Goal: Complete application form

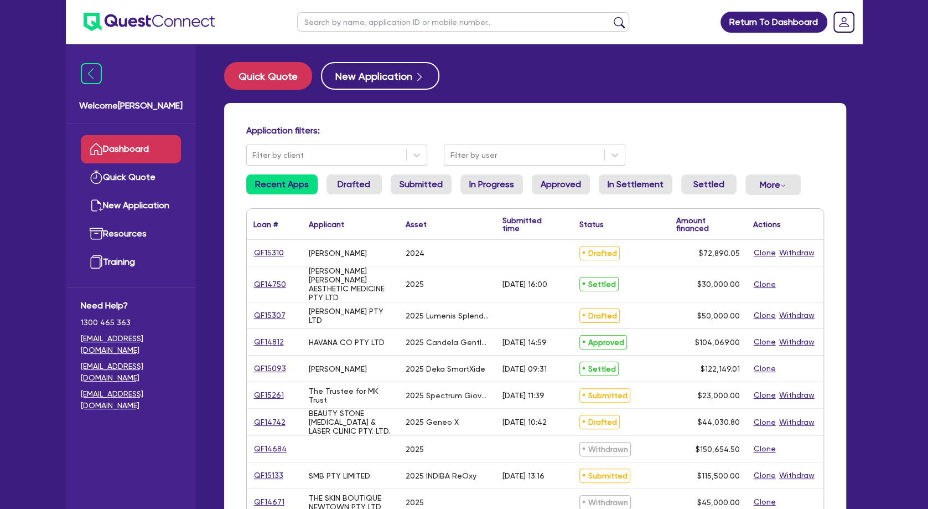
click at [399, 19] on input "text" at bounding box center [463, 21] width 332 height 19
type input "[PERSON_NAME]"
click at [611, 17] on button "submit" at bounding box center [620, 24] width 18 height 15
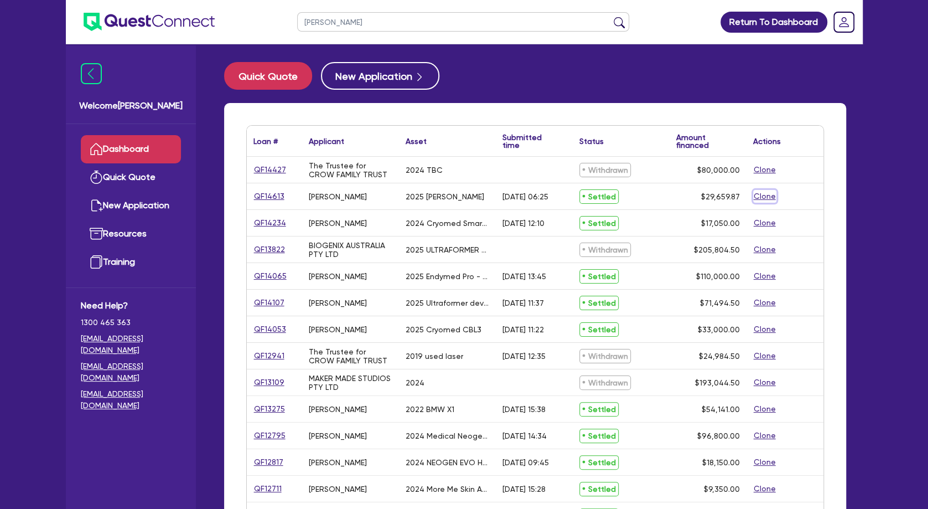
click at [764, 197] on button "Clone" at bounding box center [764, 196] width 23 height 13
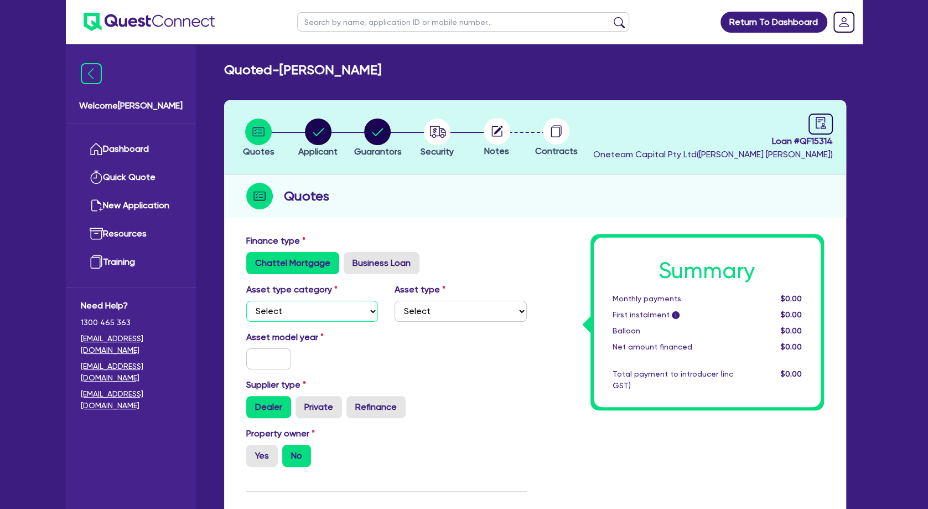
select select "TERTIARY_ASSETS"
click option "Tertiary assets" at bounding box center [0, 0] width 0 height 0
select select "BEAUTY_EQUIPMENT"
click option "Beauty equipment" at bounding box center [0, 0] width 0 height 0
click at [263, 364] on input "text" at bounding box center [268, 358] width 45 height 21
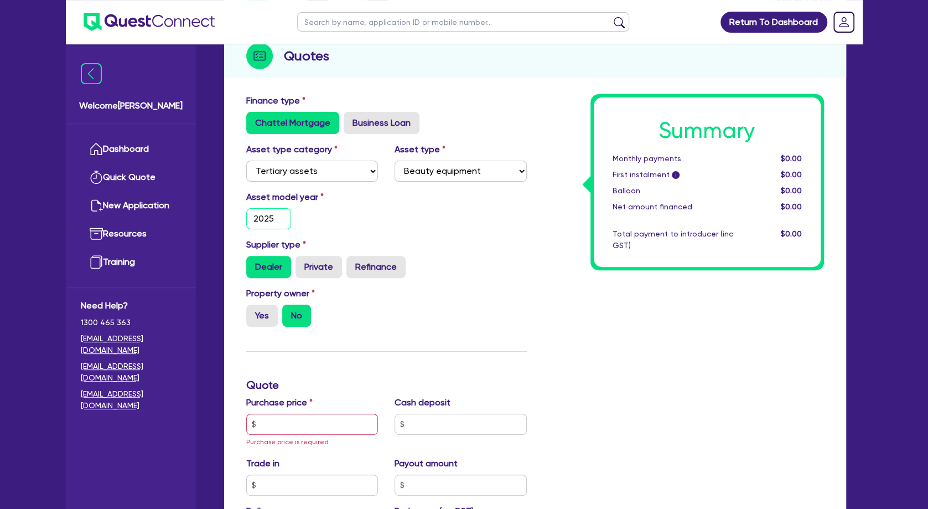
scroll to position [141, 0]
type input "2025"
click at [266, 317] on label "Yes" at bounding box center [262, 315] width 32 height 22
click at [254, 311] on input "Yes" at bounding box center [249, 307] width 7 height 7
radio input "true"
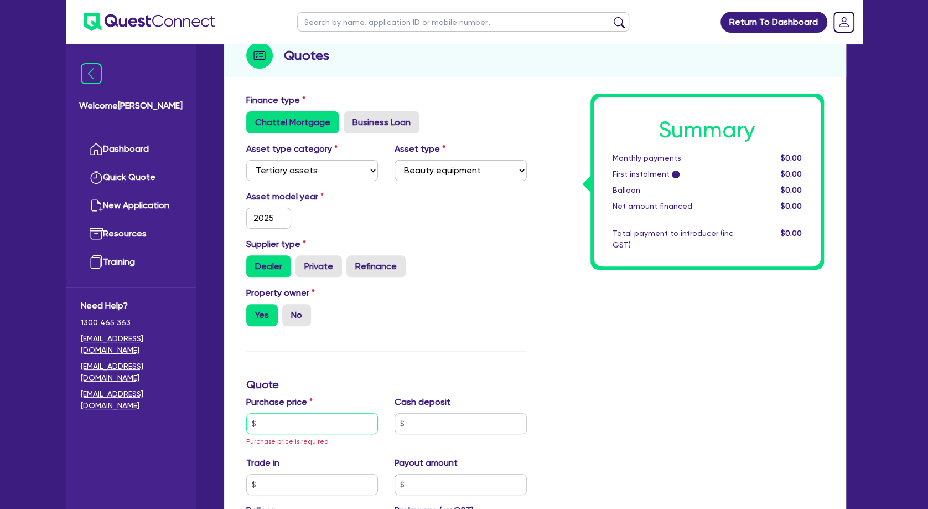
click at [292, 420] on input "text" at bounding box center [312, 423] width 132 height 21
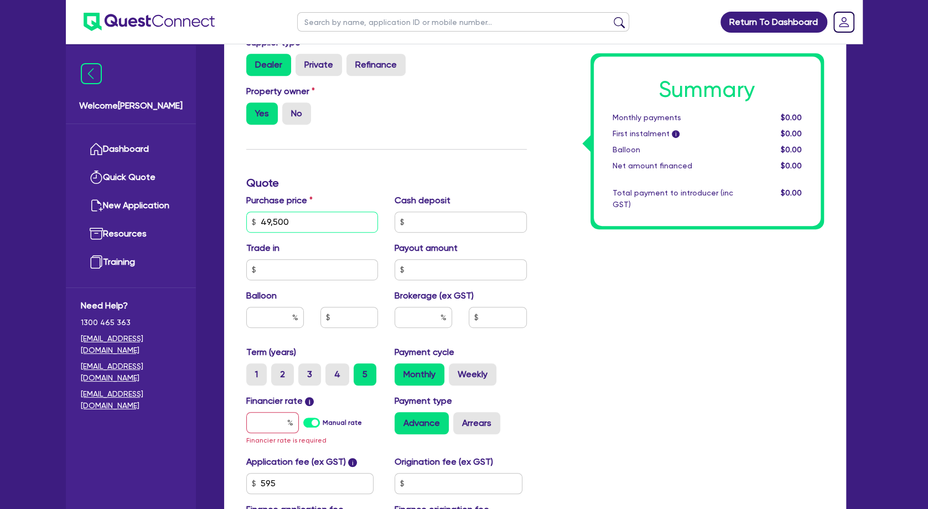
scroll to position [366, 0]
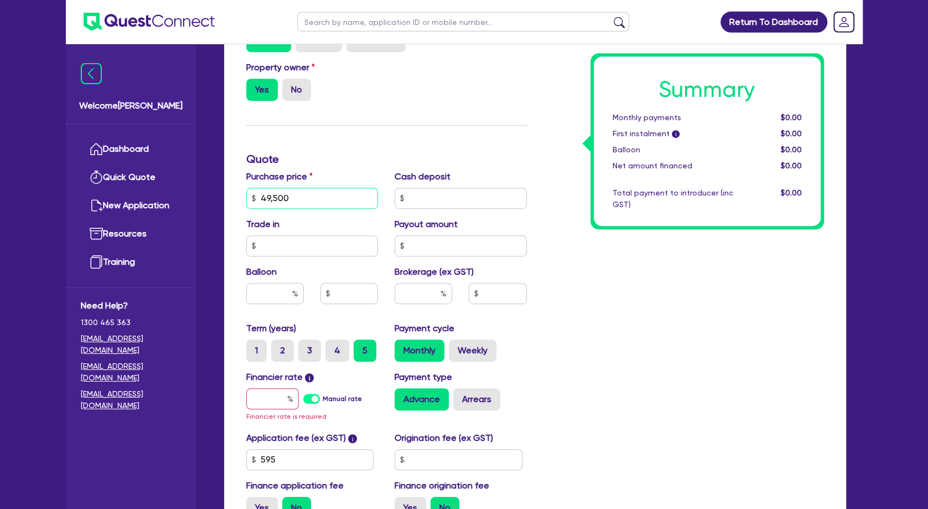
type input "49,500"
click at [264, 402] on input "text" at bounding box center [272, 398] width 53 height 21
type input "7"
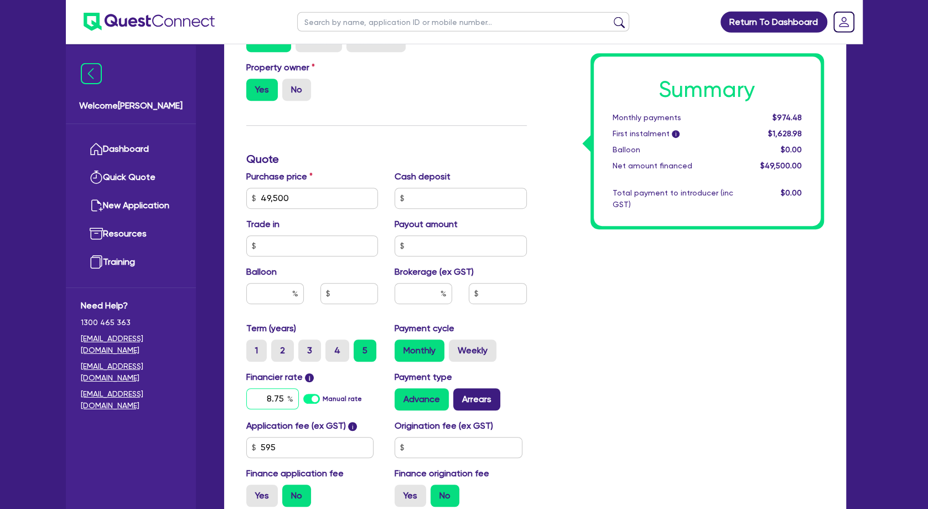
type input "8.75"
click at [472, 397] on label "Arrears" at bounding box center [476, 399] width 47 height 22
click at [461, 395] on input "Arrears" at bounding box center [456, 391] width 7 height 7
radio input "true"
click at [426, 289] on input "text" at bounding box center [424, 293] width 58 height 21
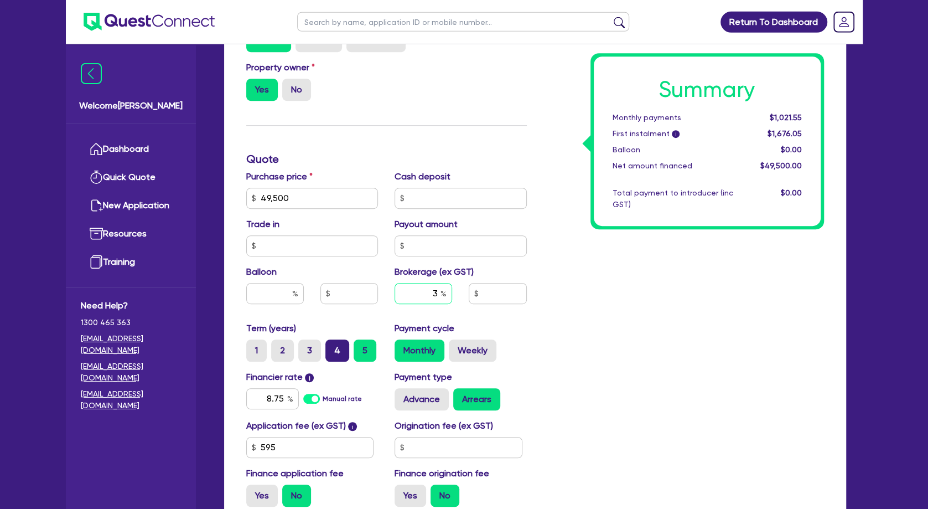
type input "3"
click at [336, 347] on label "4" at bounding box center [337, 350] width 24 height 22
click at [333, 347] on input "4" at bounding box center [328, 342] width 7 height 7
radio input "true"
type input "1,485"
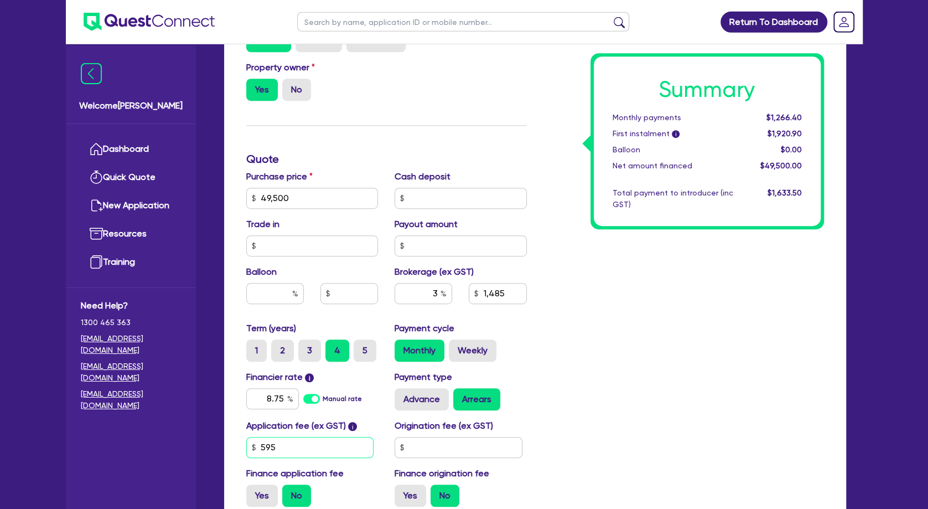
drag, startPoint x: 289, startPoint y: 448, endPoint x: 230, endPoint y: 445, distance: 59.3
click at [246, 445] on input "595" at bounding box center [310, 447] width 128 height 21
type input "500"
click at [592, 381] on div "Summary Monthly payments $1,266.40 First instalment i $1,920.90 Balloon $0.00 N…" at bounding box center [683, 191] width 297 height 647
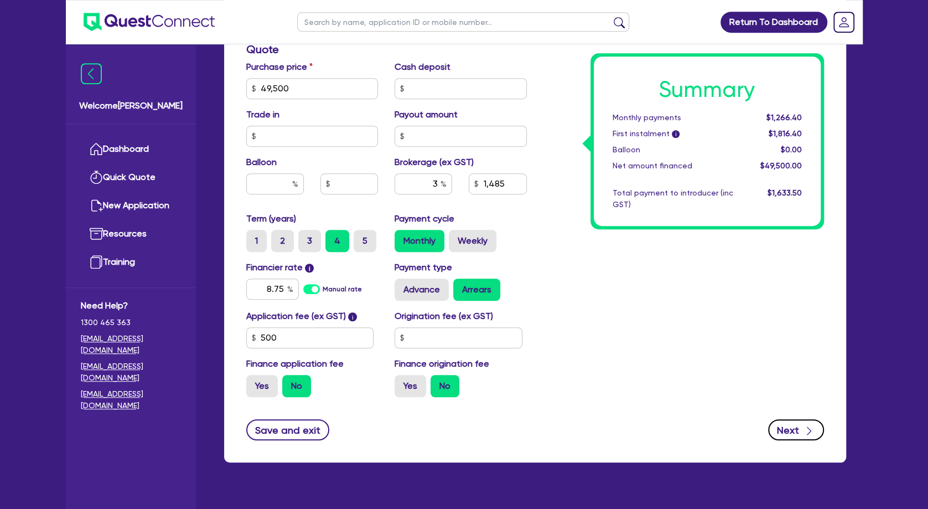
click at [796, 427] on button "Next" at bounding box center [796, 429] width 56 height 21
type input "1,485"
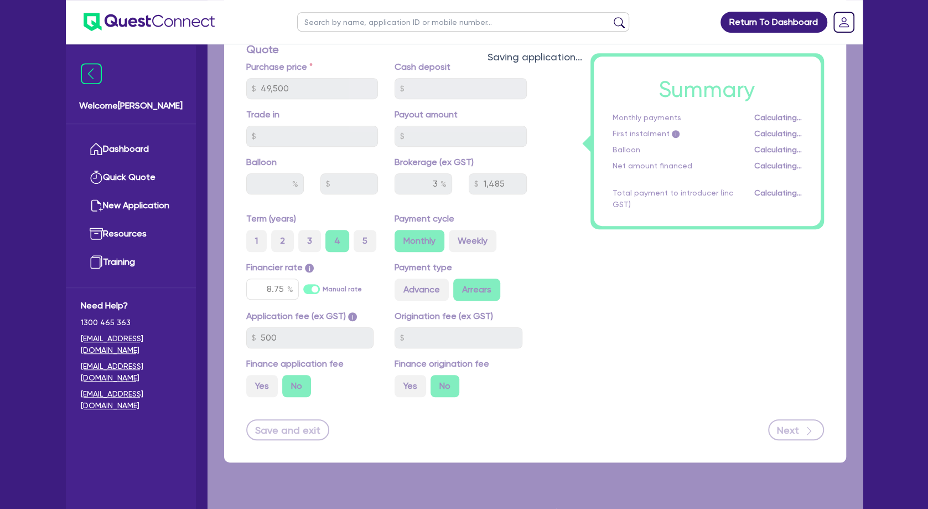
select select "SOLE_TRADER"
select select "HEALTH_BEAUTY"
select select "HAIR_BEAUTY_SALONS"
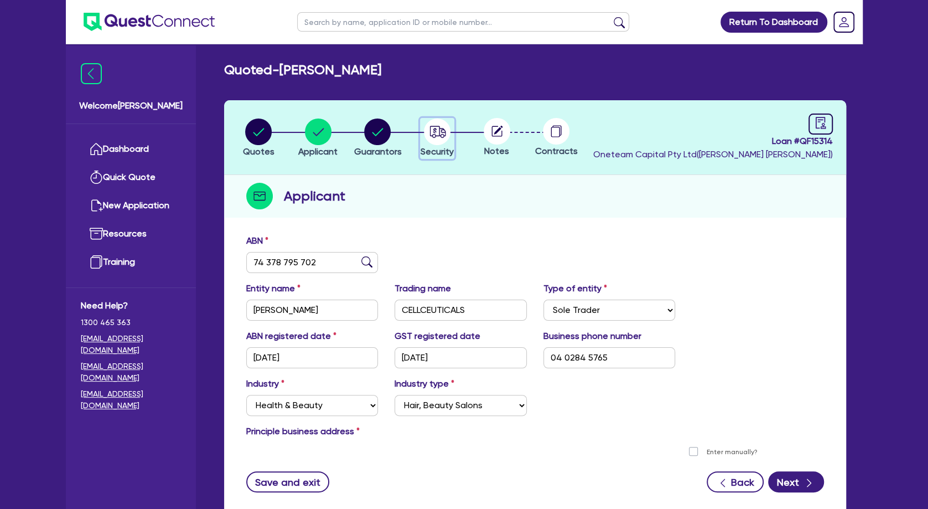
click at [435, 134] on icon "button" at bounding box center [438, 132] width 16 height 12
select select "TERTIARY_ASSETS"
select select "BEAUTY_EQUIPMENT"
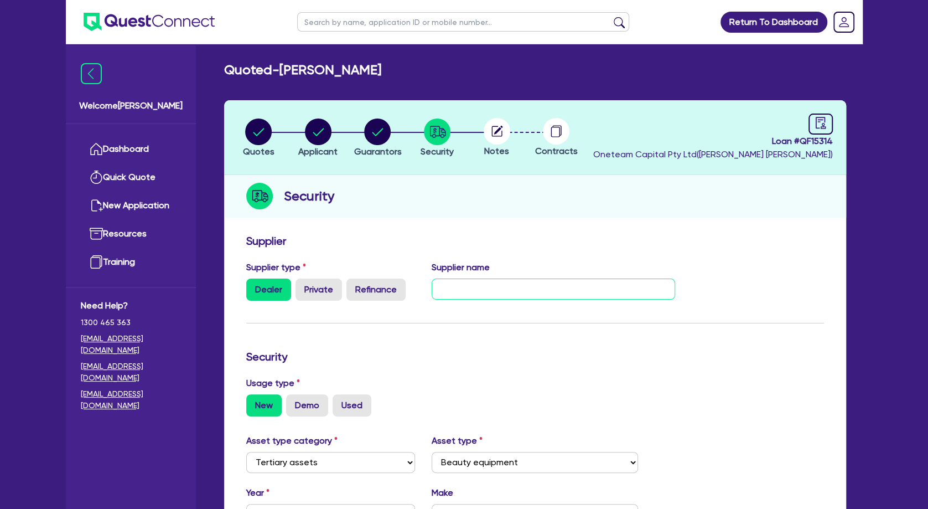
click at [449, 293] on input "text" at bounding box center [554, 288] width 244 height 21
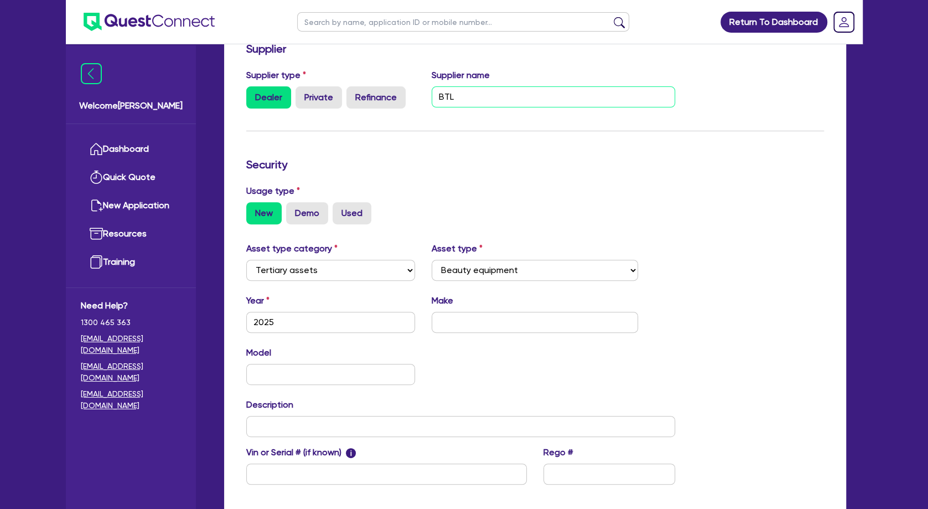
type input "BTL"
click at [489, 324] on input "text" at bounding box center [535, 322] width 206 height 21
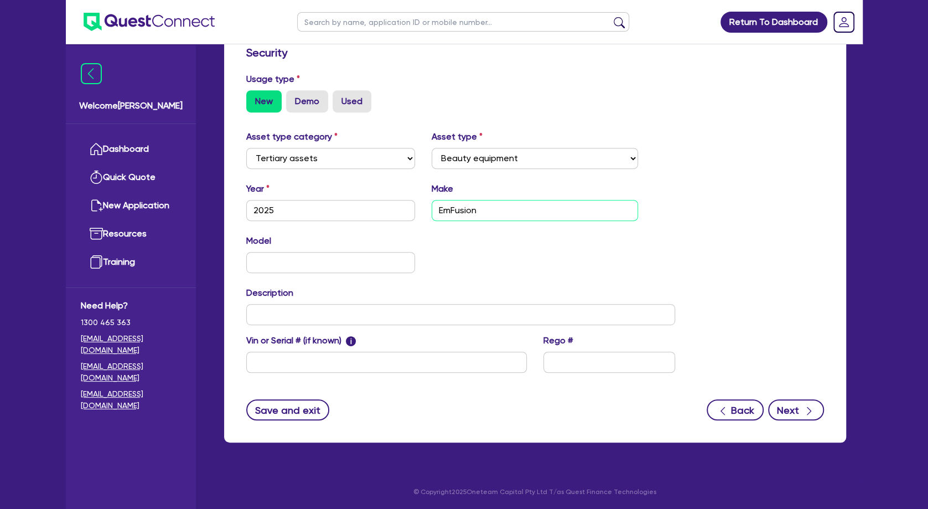
type input "EmFusion"
click at [788, 409] on button "Next" at bounding box center [796, 409] width 56 height 21
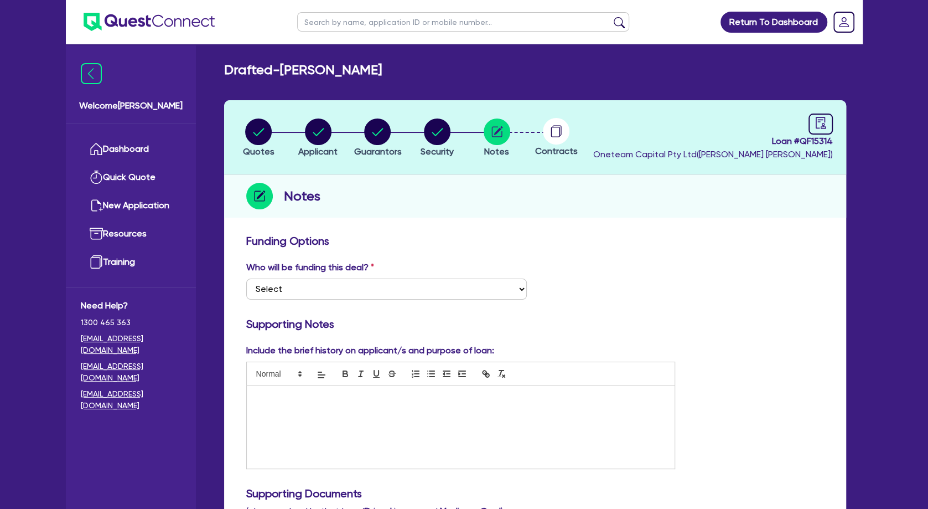
click at [379, 278] on div "Who will be funding this deal? Select I want Quest to fund 100% I will fund 100…" at bounding box center [386, 280] width 297 height 39
drag, startPoint x: 379, startPoint y: 278, endPoint x: 347, endPoint y: 296, distance: 36.9
click at [347, 296] on div "Who will be funding this deal? Select I want Quest to fund 100% I will fund 100…" at bounding box center [386, 280] width 297 height 39
click at [246, 278] on select "Select I want Quest to fund 100% I will fund 100% I will co-fund with Quest Oth…" at bounding box center [386, 288] width 281 height 21
select select "Other"
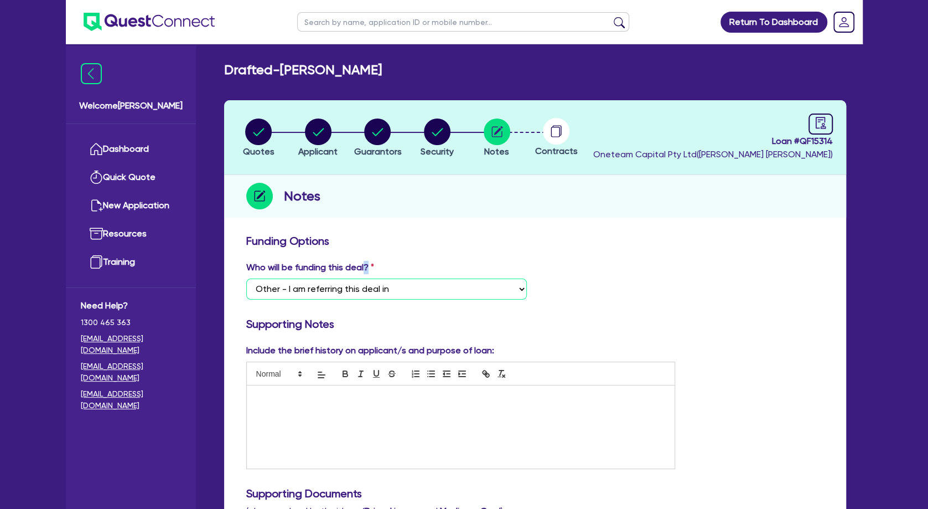
click option "Other - I am referring this deal in" at bounding box center [0, 0] width 0 height 0
click at [291, 387] on div at bounding box center [461, 426] width 428 height 83
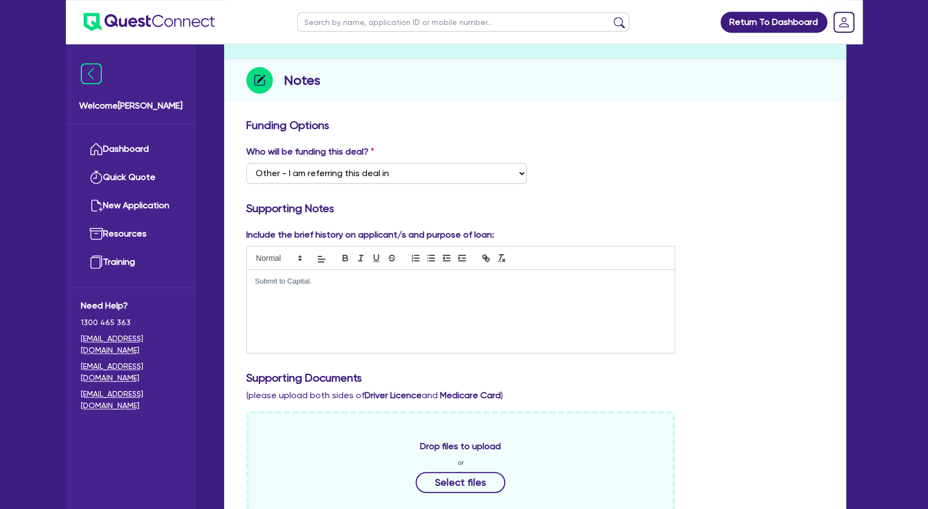
click at [291, 387] on div "Supporting Documents (please upload both sides of Driver Licence and Medicare C…" at bounding box center [535, 386] width 595 height 31
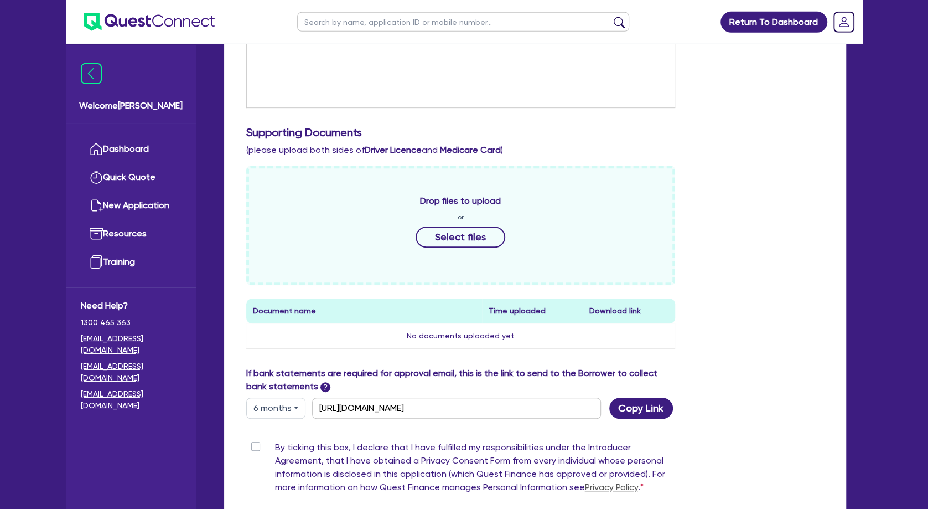
click at [275, 446] on label "By ticking this box, I declare that I have fulfilled my responsibilities under …" at bounding box center [475, 470] width 401 height 58
click at [255, 446] on input "By ticking this box, I declare that I have fulfilled my responsibilities under …" at bounding box center [250, 446] width 9 height 11
checkbox input "true"
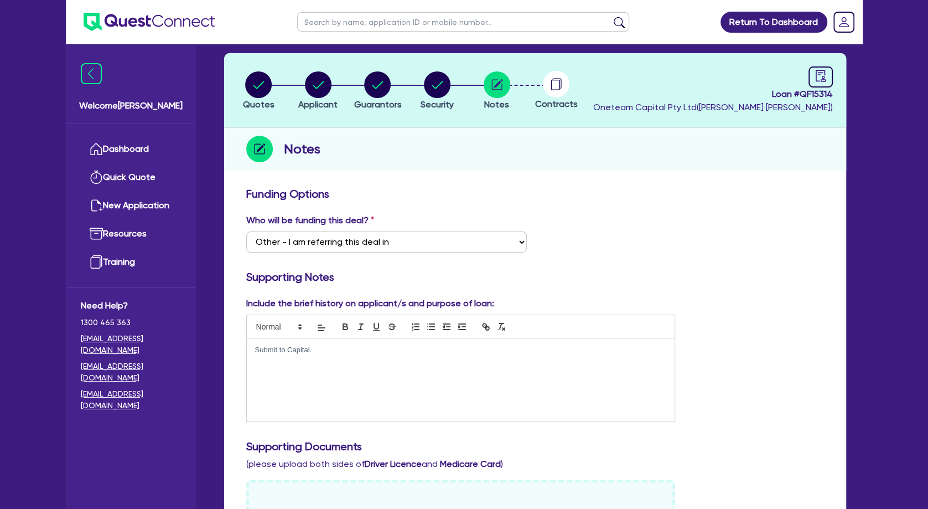
scroll to position [36, 0]
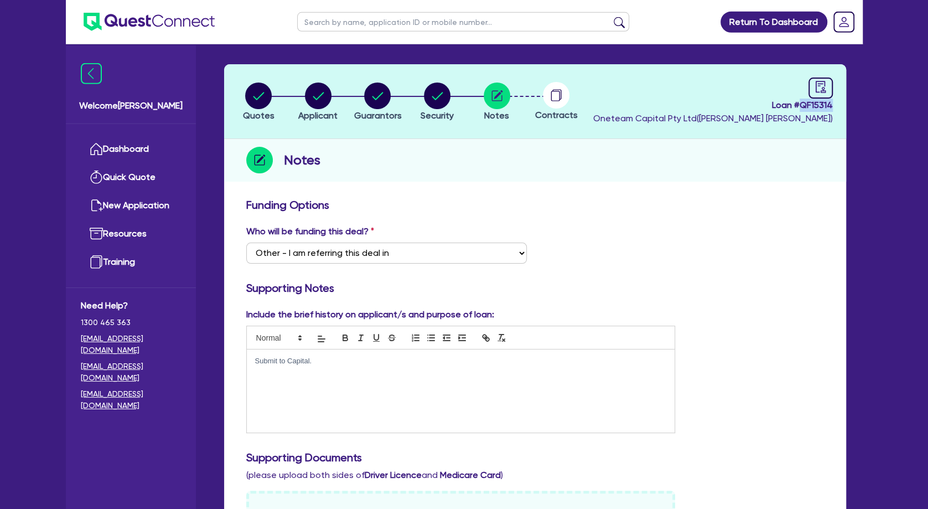
drag, startPoint x: 832, startPoint y: 105, endPoint x: 801, endPoint y: 105, distance: 31.0
click at [801, 105] on span "Loan # QF15314" at bounding box center [713, 105] width 240 height 13
copy span "QF15314"
